Goal: Find specific page/section: Find specific page/section

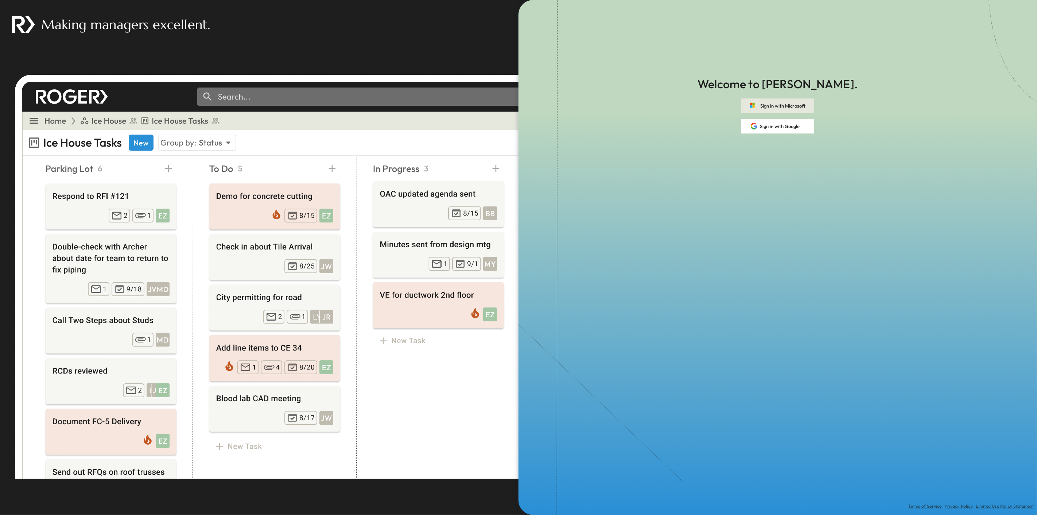
click at [766, 105] on button "Sign in with Microsoft" at bounding box center [777, 105] width 73 height 15
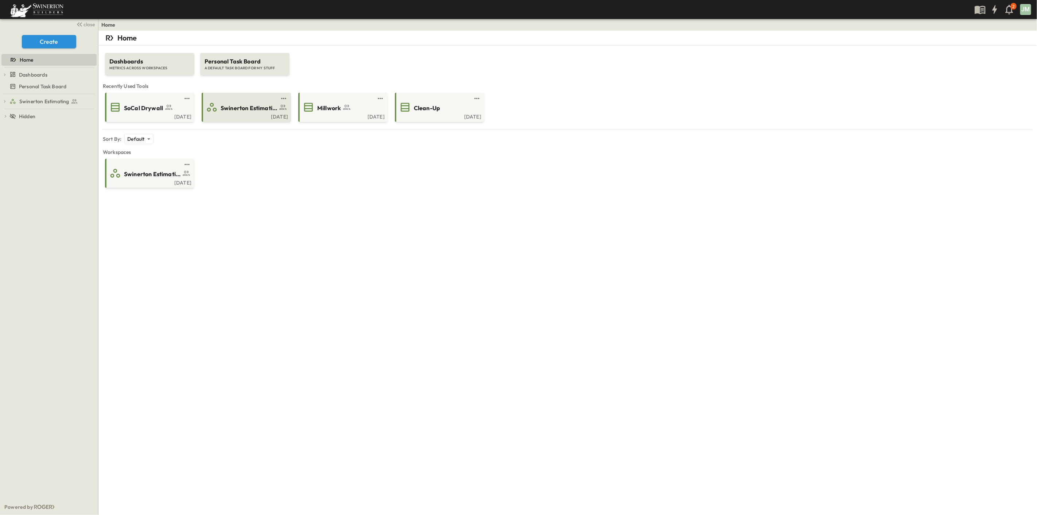
click at [254, 111] on span "Swinerton Estimating" at bounding box center [249, 108] width 57 height 8
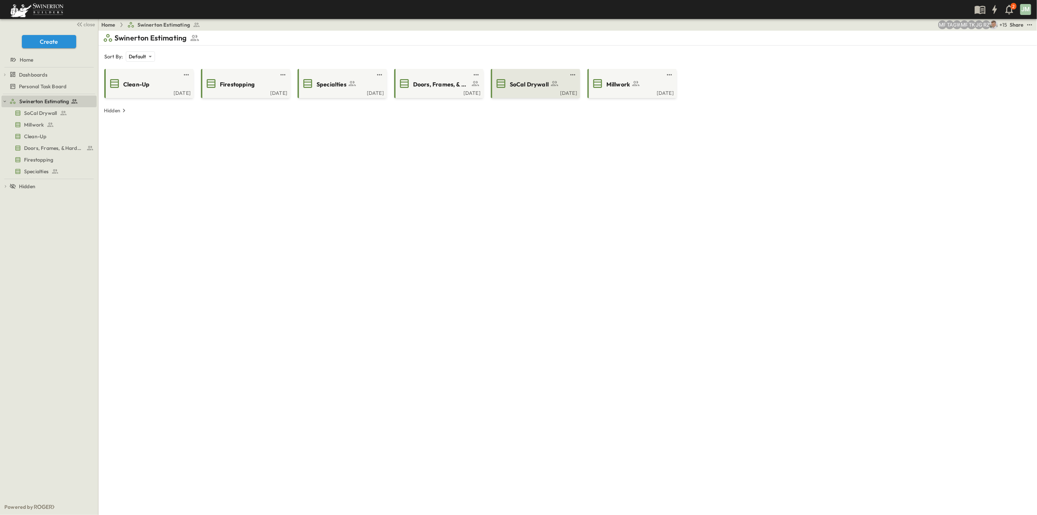
click at [536, 84] on span "SoCal Drywall" at bounding box center [529, 84] width 39 height 8
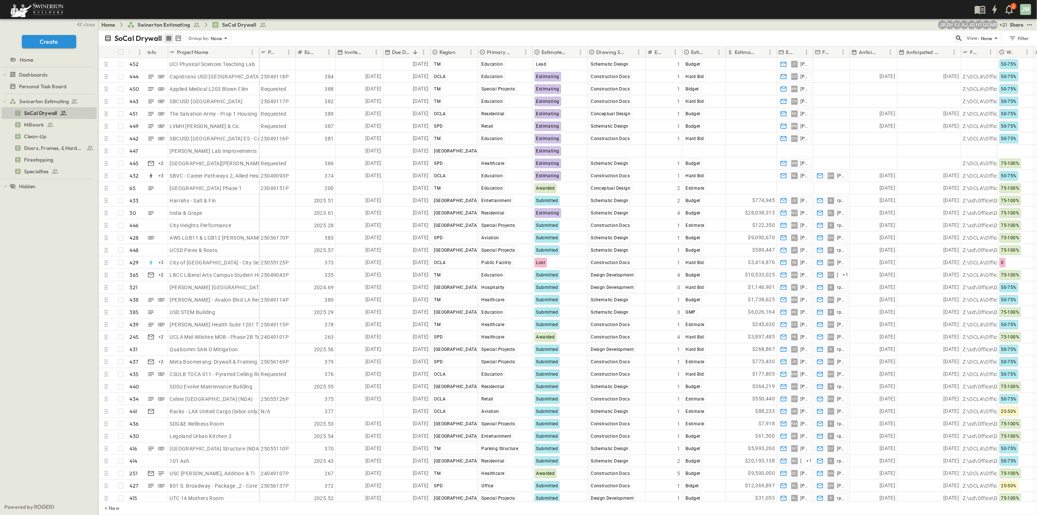
click at [960, 39] on icon "button" at bounding box center [958, 38] width 7 height 7
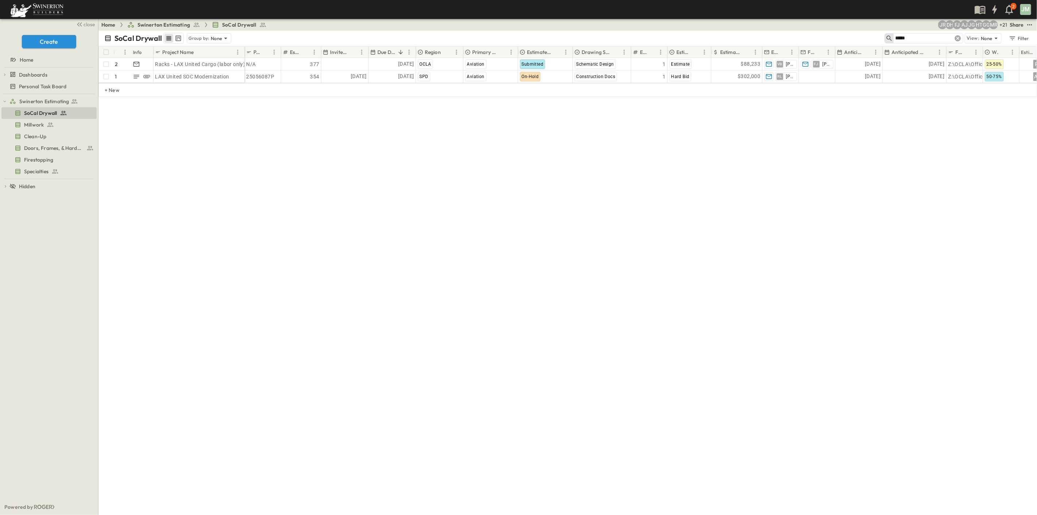
type input "*****"
drag, startPoint x: 960, startPoint y: 38, endPoint x: 924, endPoint y: 35, distance: 36.2
click at [960, 37] on icon at bounding box center [957, 38] width 7 height 7
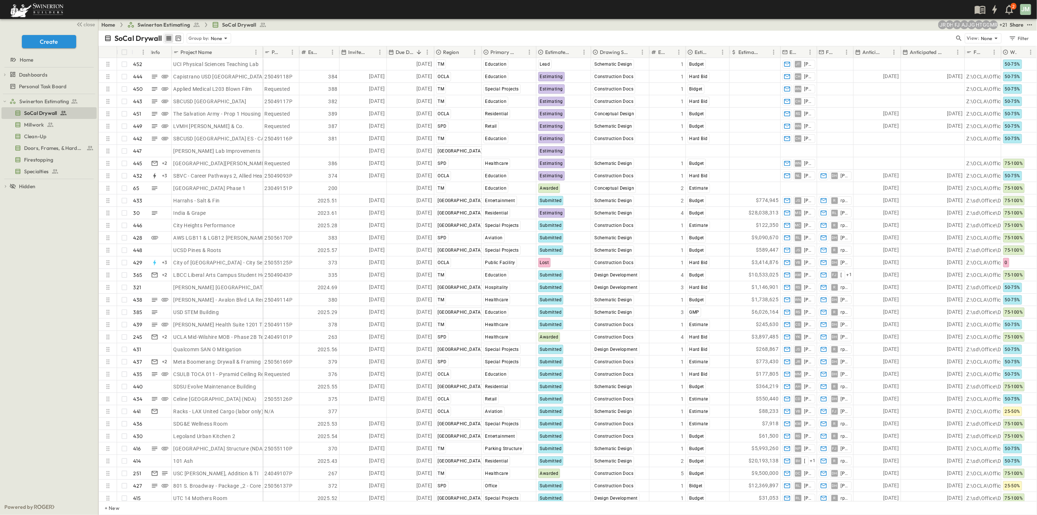
click at [924, 35] on div "SoCal Drywall Group by: None" at bounding box center [529, 38] width 850 height 11
click at [958, 37] on icon "button" at bounding box center [958, 38] width 7 height 7
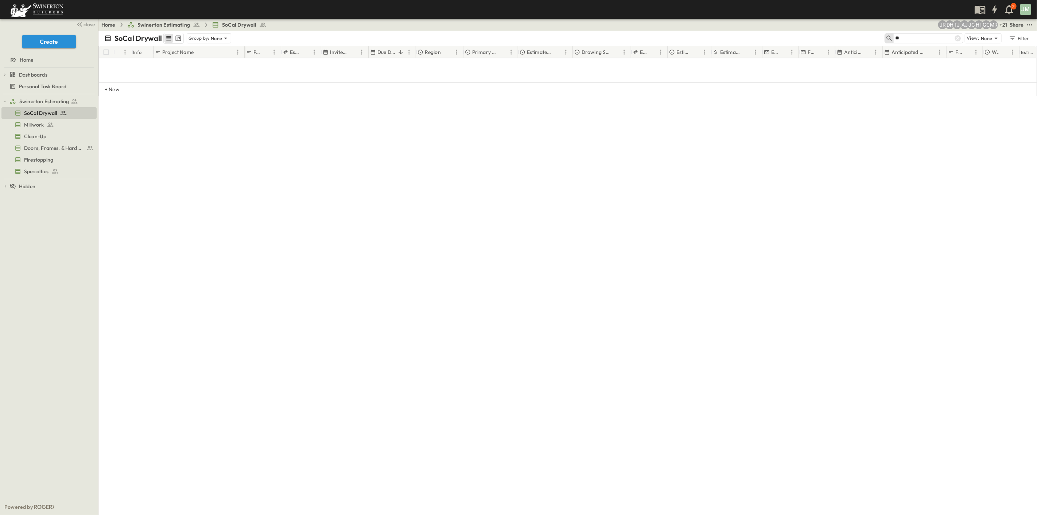
type input "*"
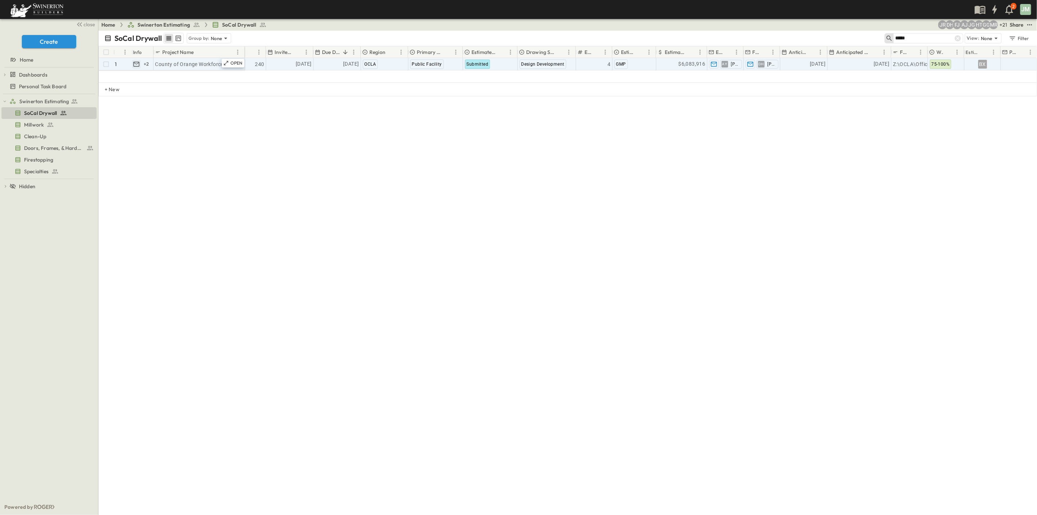
type input "*****"
click at [139, 66] on icon "button" at bounding box center [136, 64] width 6 height 5
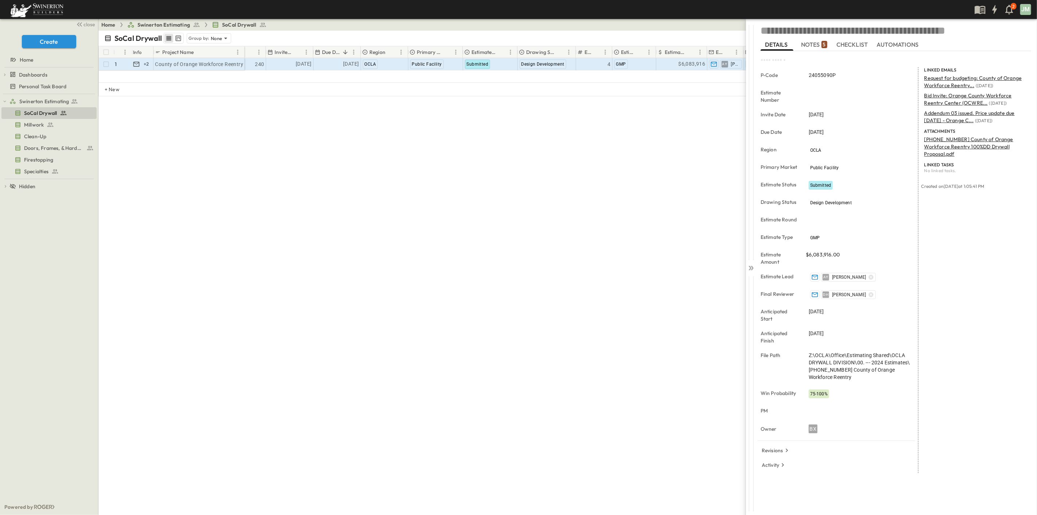
click at [981, 144] on p "240-04-18-24 County of Orange Workforce Reentry 100%DD Drywall Proposal.pdf" at bounding box center [975, 147] width 102 height 22
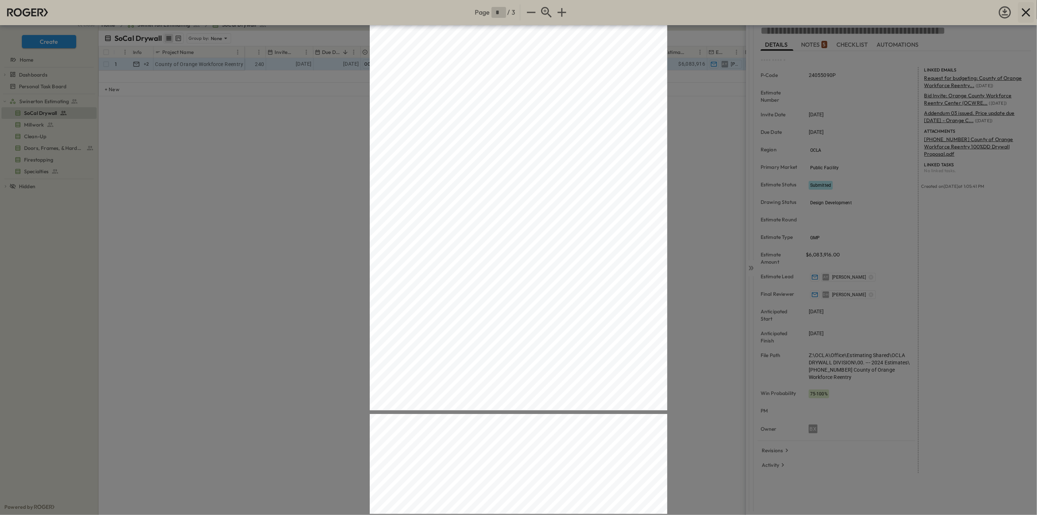
click at [1023, 13] on icon "button" at bounding box center [1026, 12] width 15 height 15
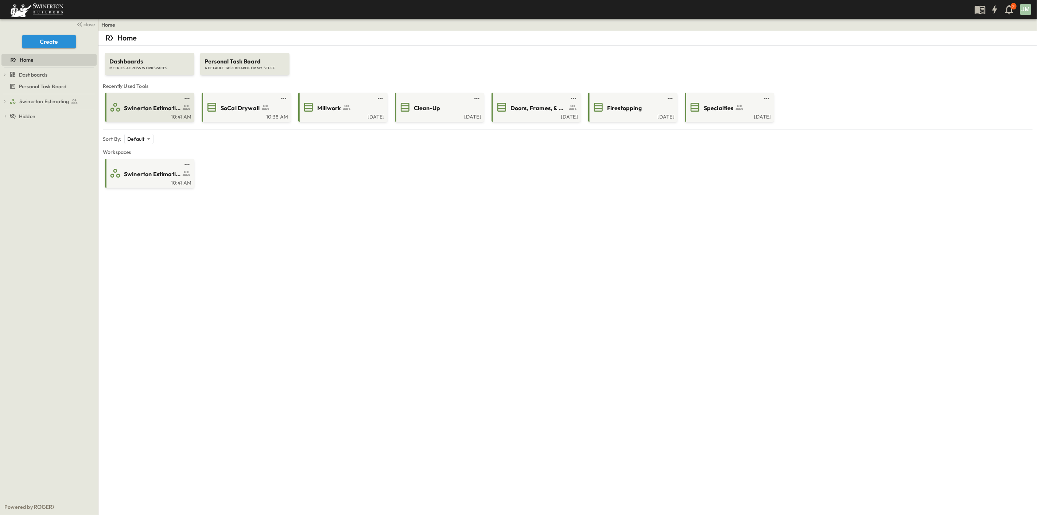
click at [141, 108] on span "Swinerton Estimating" at bounding box center [152, 108] width 57 height 8
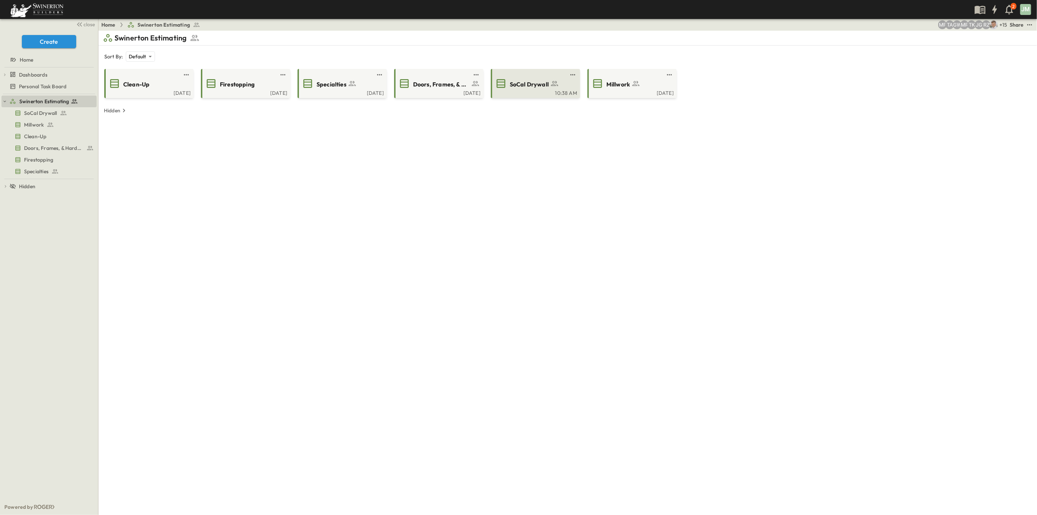
click at [559, 81] on div "SoCal Drywall" at bounding box center [542, 84] width 65 height 10
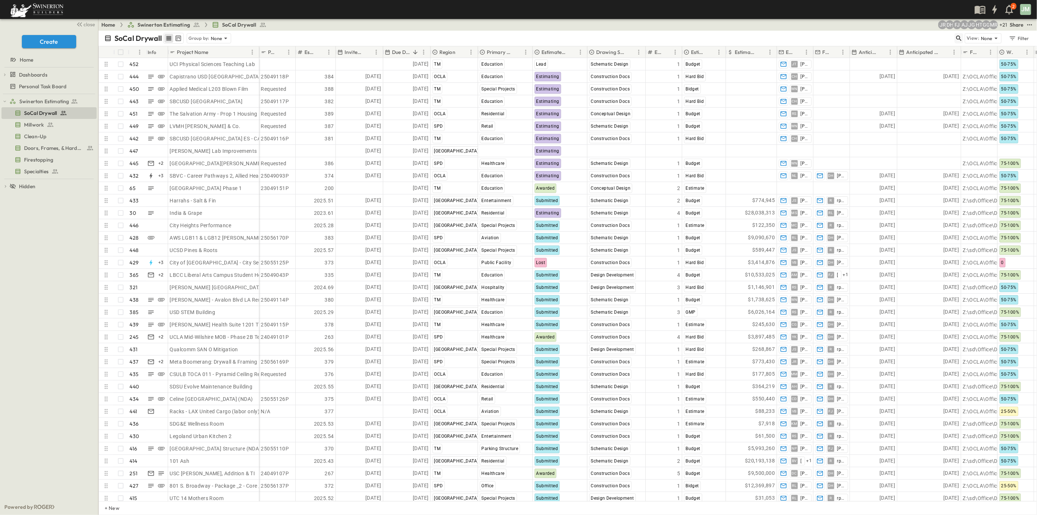
click at [958, 37] on icon "button" at bounding box center [958, 38] width 7 height 7
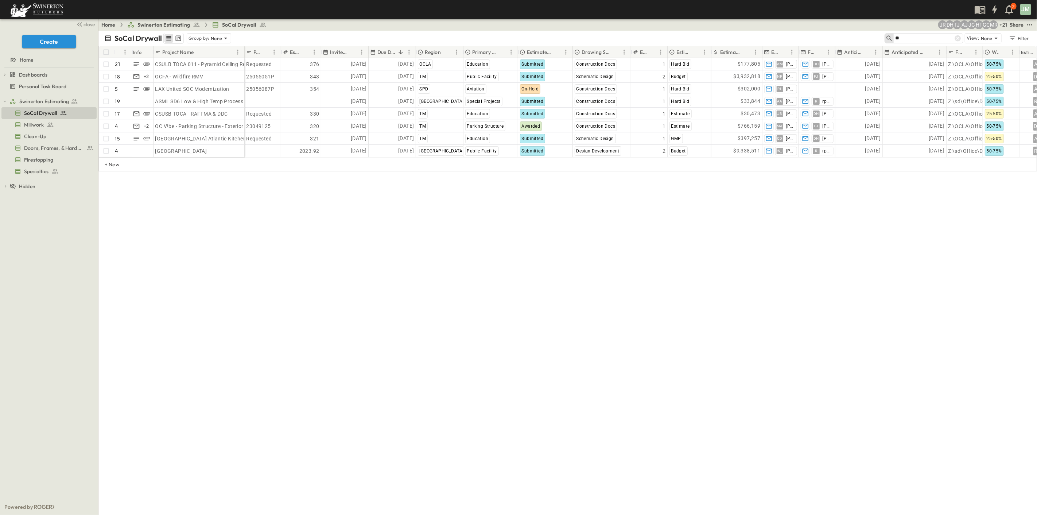
type input "*"
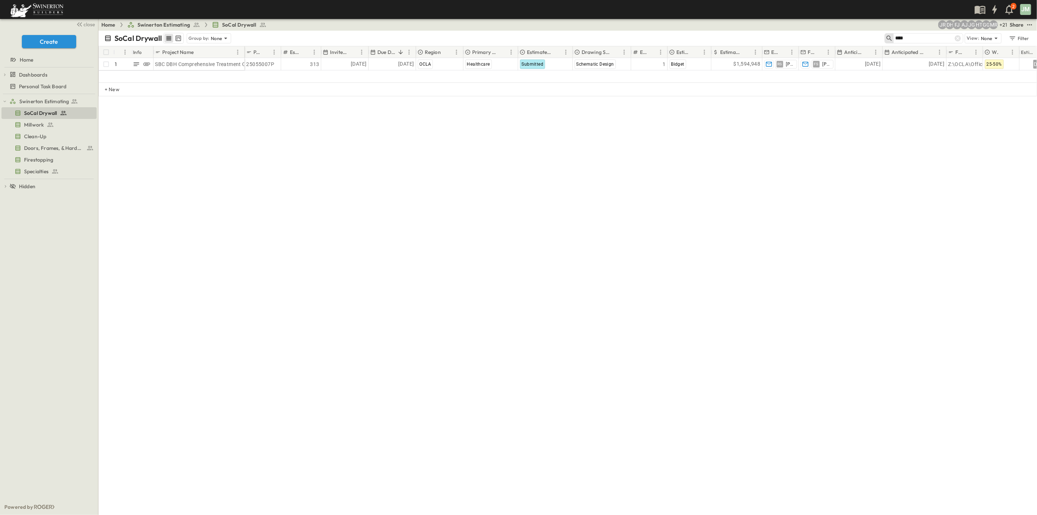
type input "***"
